Goal: Information Seeking & Learning: Compare options

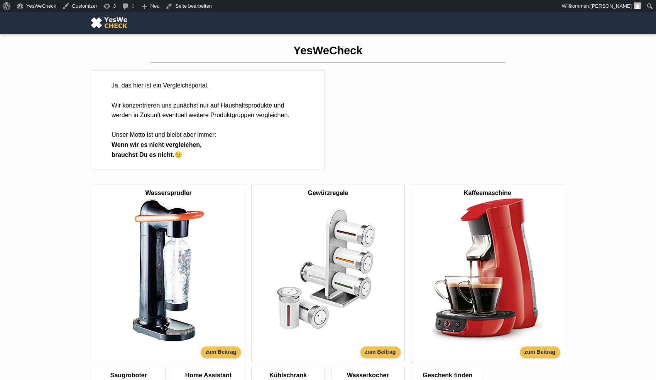
click at [143, 260] on img at bounding box center [168, 270] width 145 height 145
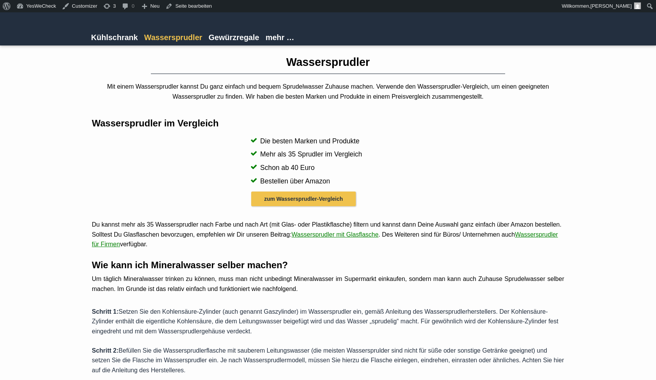
scroll to position [2, 0]
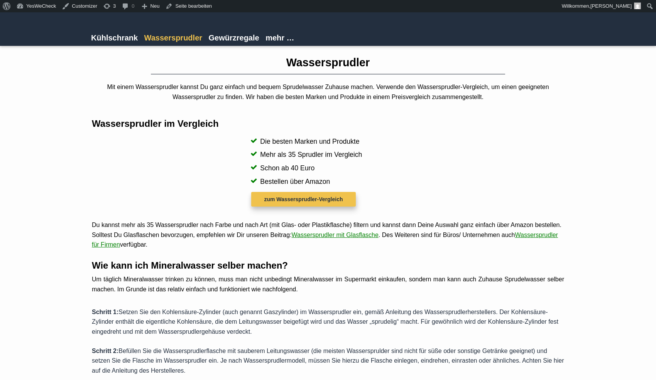
click at [275, 198] on link "zum Wassersprudler-Vergleich" at bounding box center [303, 199] width 104 height 14
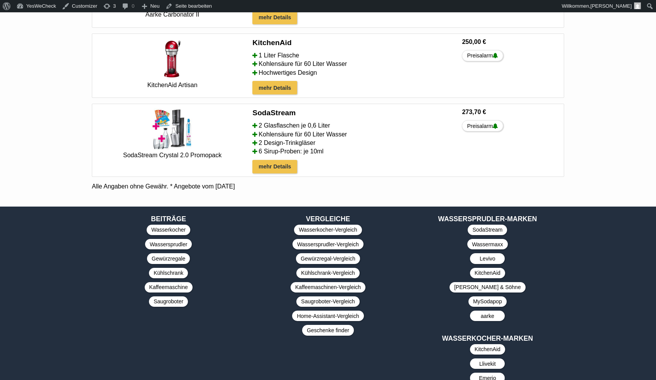
scroll to position [829, 0]
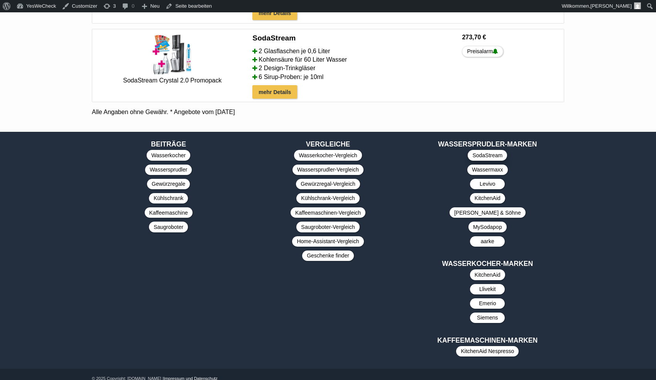
click at [498, 150] on link "SodaStream" at bounding box center [487, 155] width 39 height 10
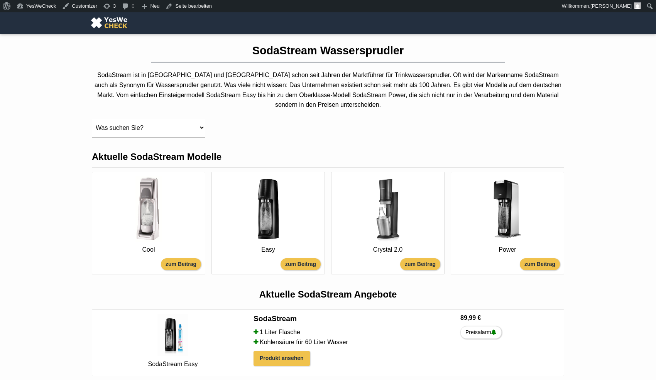
click at [179, 228] on link "Cool zum Beitrag" at bounding box center [148, 215] width 105 height 78
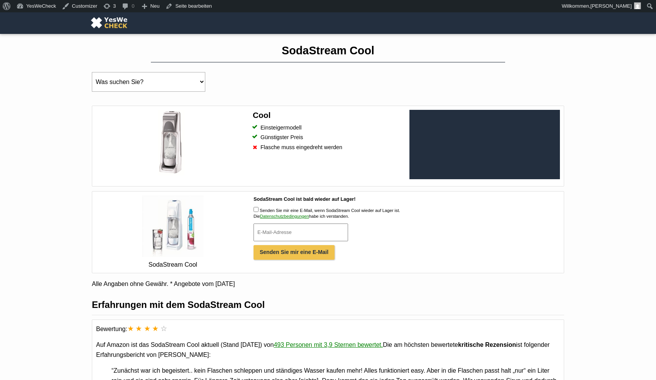
scroll to position [25, 0]
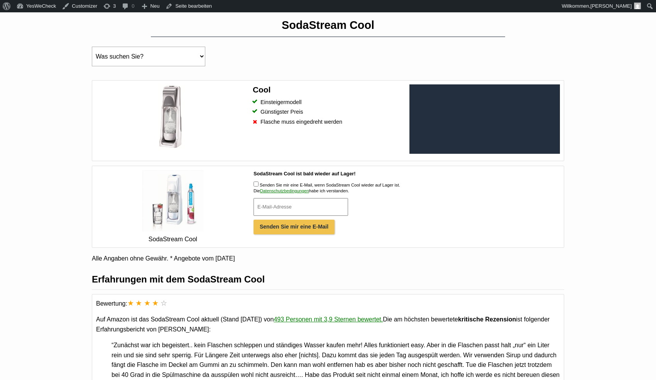
click at [318, 216] on input "SodaStream Cool ist bald wieder auf Lager!" at bounding box center [300, 207] width 95 height 18
type input "david.abebe@googlemail.com"
click at [257, 187] on input "Senden Sie mir eine E-Mail, wenn SodaStream Cool wieder auf Lager ist." at bounding box center [255, 184] width 5 height 5
checkbox input "true"
click at [273, 235] on input "Senden Sie mir eine E-Mail" at bounding box center [293, 227] width 81 height 15
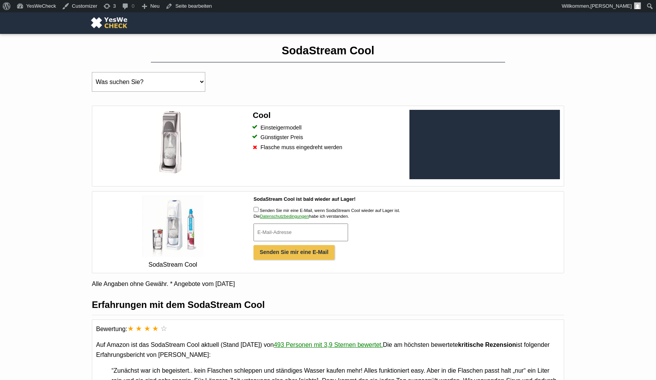
click at [92, 72] on select "Was suchen Sie? —— Sodastream Cool Wassersprudler Erfahrungen Flaschen und Zyli…" at bounding box center [148, 82] width 113 height 20
select select "https://yeswecheck.de/wassersprudler/wassermaxx"
click option "Wassermaxx" at bounding box center [0, 0] width 0 height 0
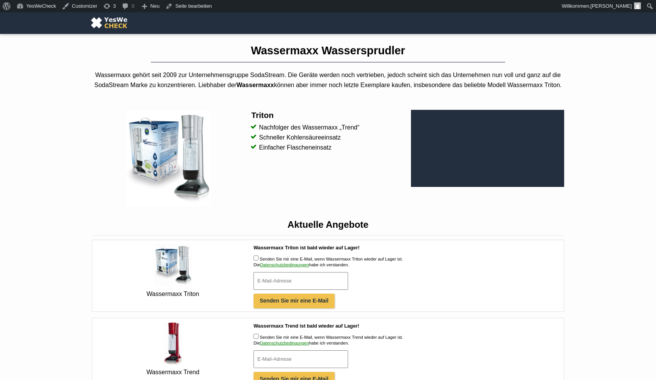
click at [102, 22] on img at bounding box center [109, 23] width 41 height 14
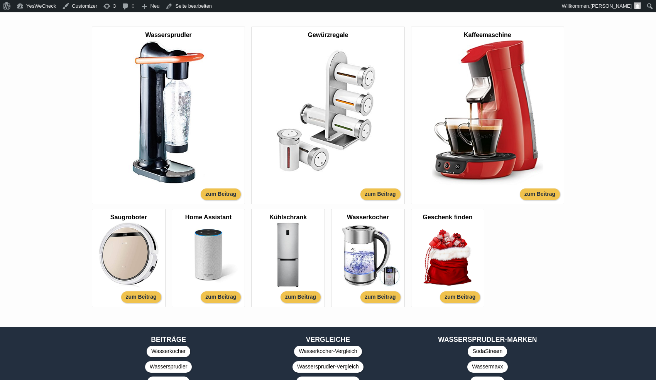
scroll to position [149, 0]
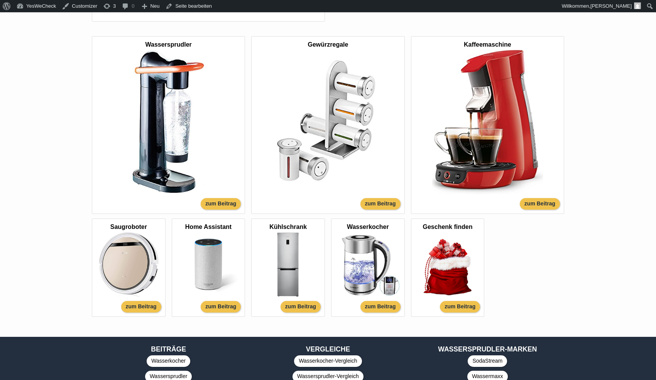
click at [514, 146] on img at bounding box center [487, 122] width 145 height 145
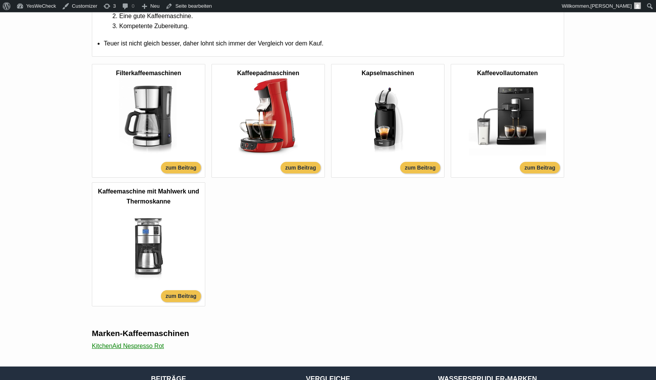
scroll to position [426, 0]
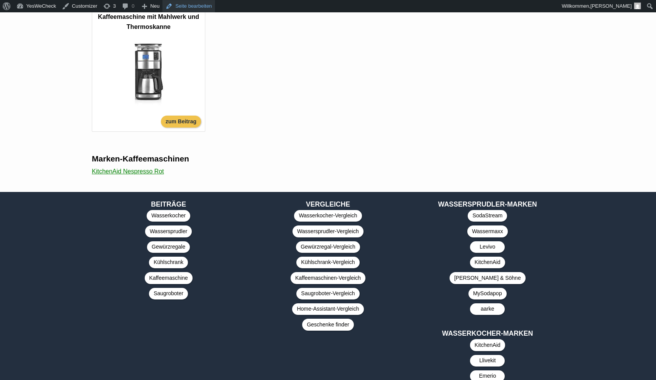
click at [190, 3] on link "Seite bearbeiten" at bounding box center [188, 6] width 52 height 12
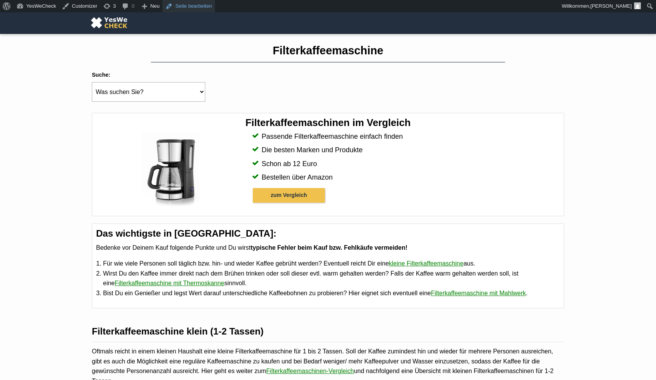
click at [199, 5] on link "Seite bearbeiten" at bounding box center [188, 6] width 52 height 12
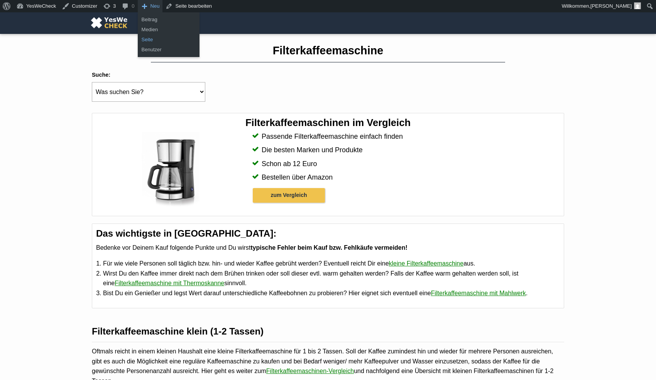
click at [145, 37] on link "Seite" at bounding box center [169, 40] width 62 height 10
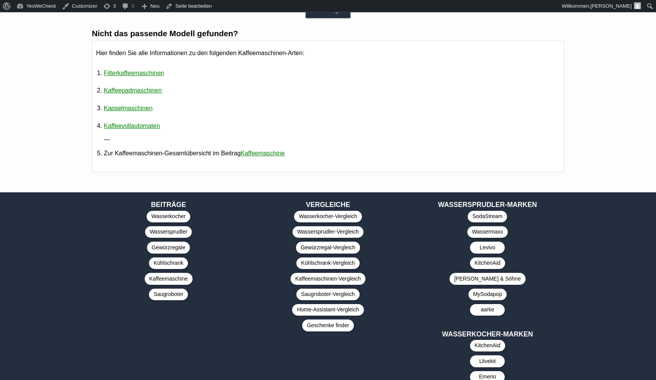
scroll to position [1206, 0]
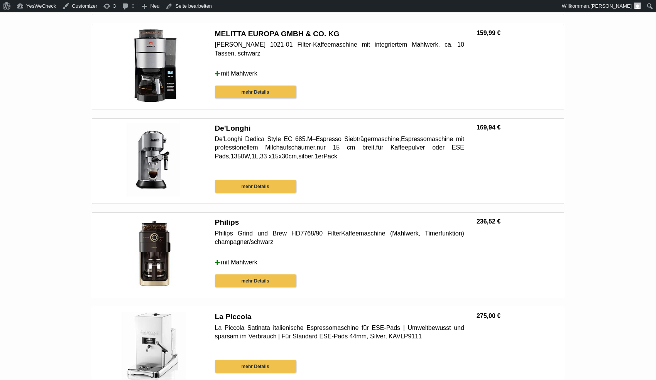
scroll to position [2723, 0]
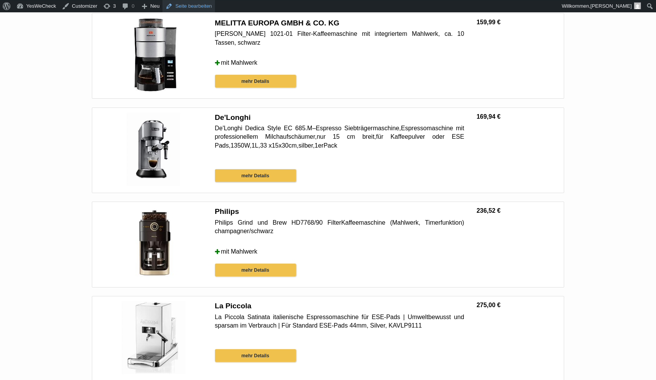
click at [204, 7] on link "Seite bearbeiten" at bounding box center [188, 6] width 52 height 12
